Goal: Information Seeking & Learning: Learn about a topic

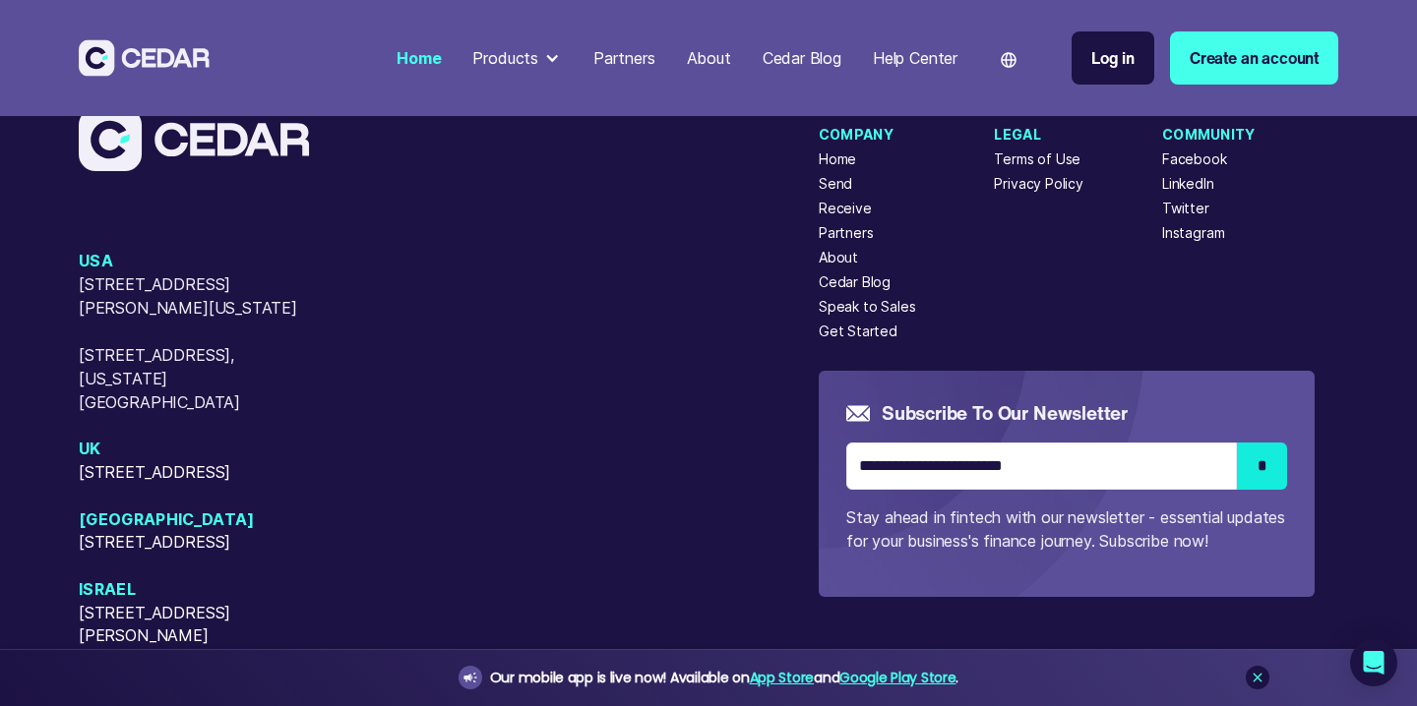
scroll to position [8136, 0]
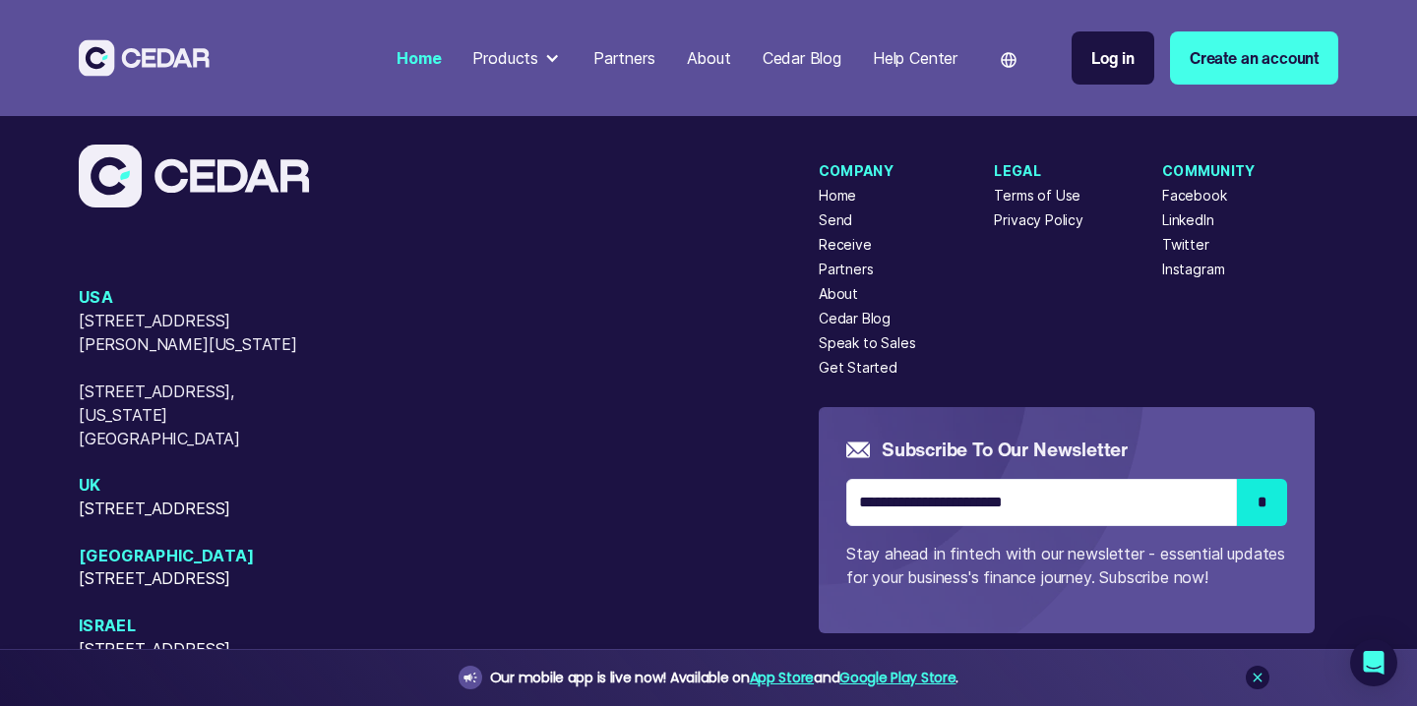
click at [836, 279] on div "Partners" at bounding box center [846, 269] width 55 height 21
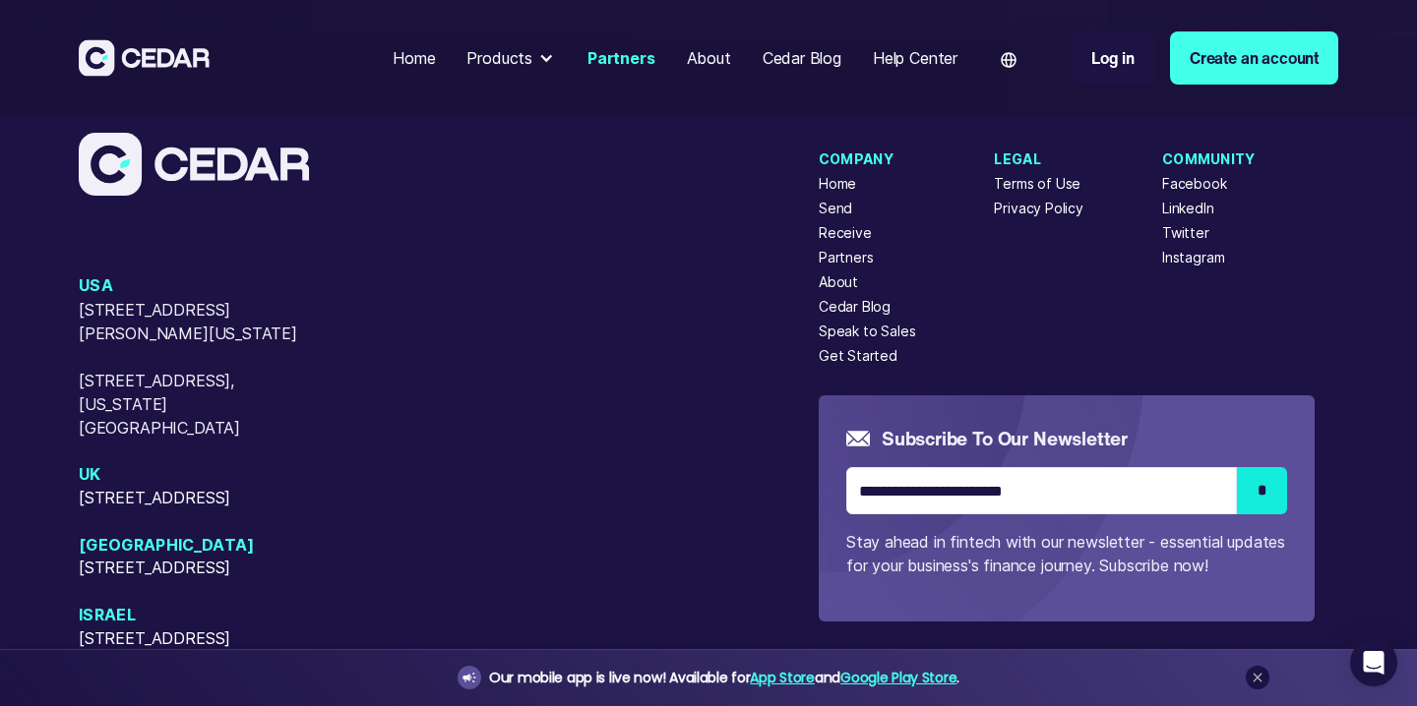
scroll to position [4810, 0]
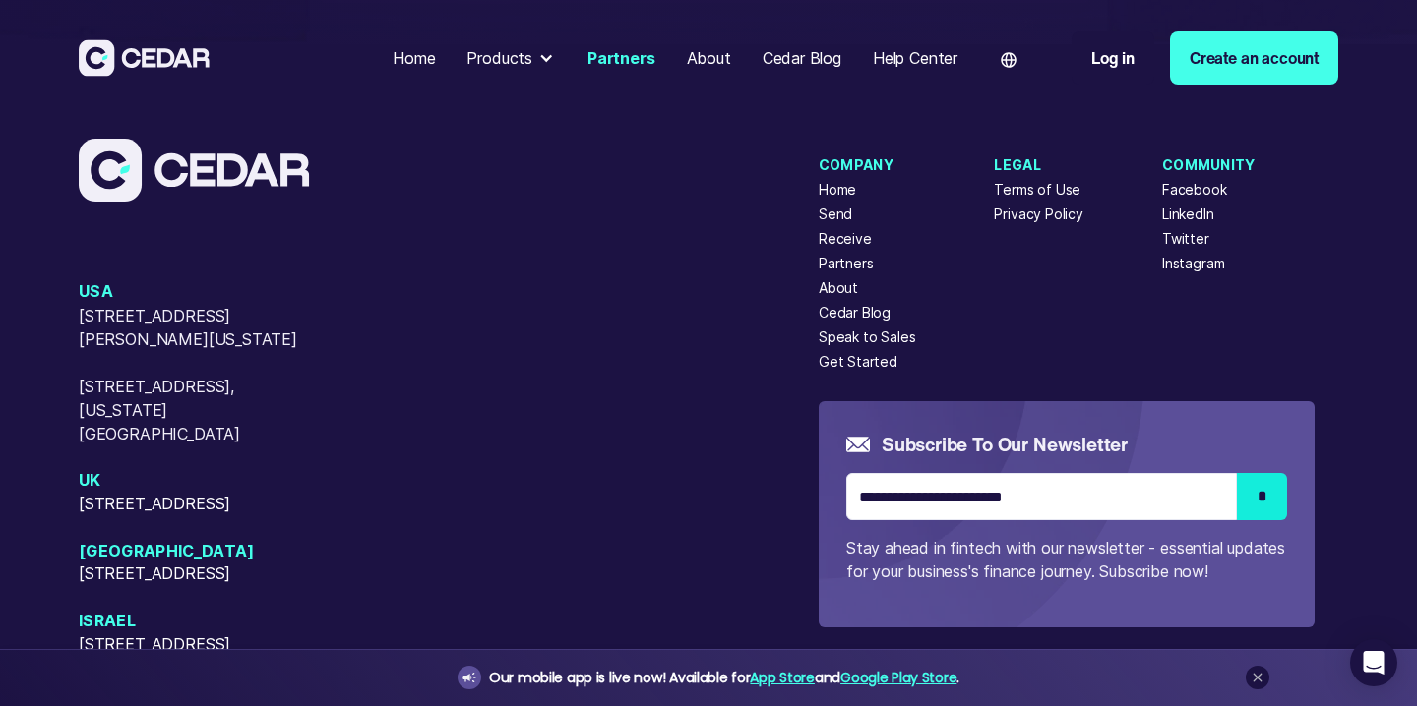
click at [839, 293] on div "About" at bounding box center [838, 287] width 39 height 21
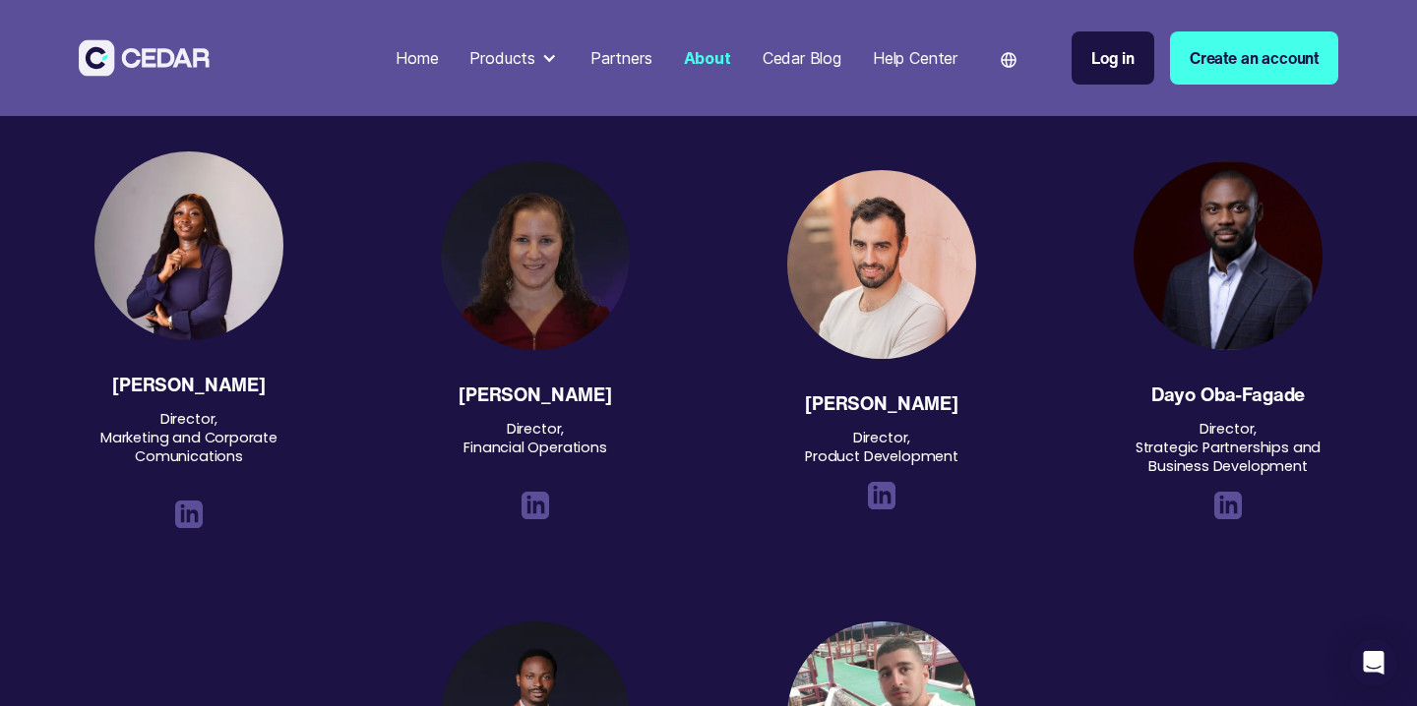
scroll to position [2227, 0]
click at [1228, 506] on img at bounding box center [1228, 507] width 28 height 28
